Goal: Use online tool/utility

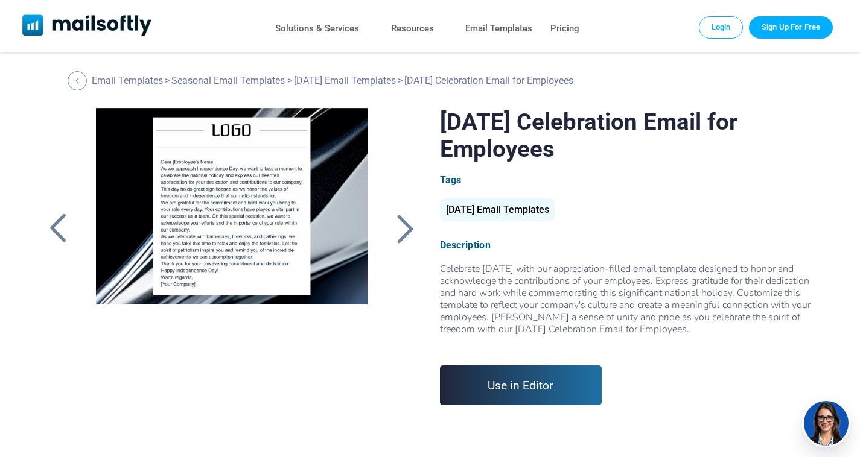
click at [505, 381] on link "Use in Editor" at bounding box center [521, 386] width 162 height 40
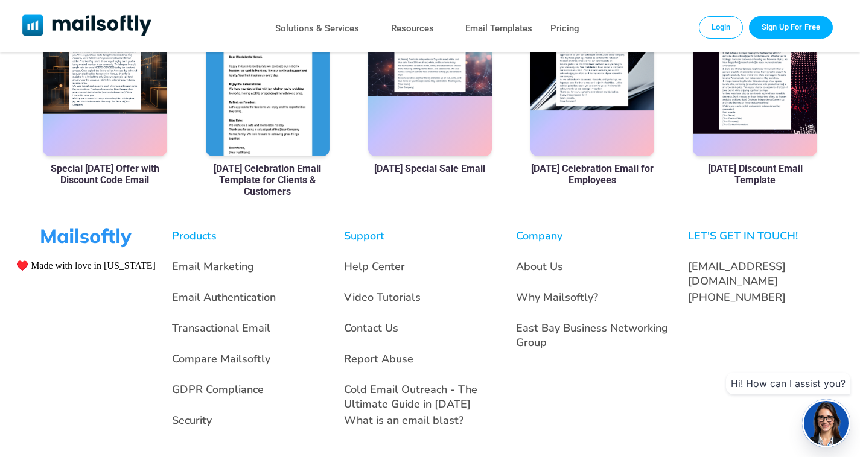
scroll to position [867, 0]
